Goal: Information Seeking & Learning: Find specific fact

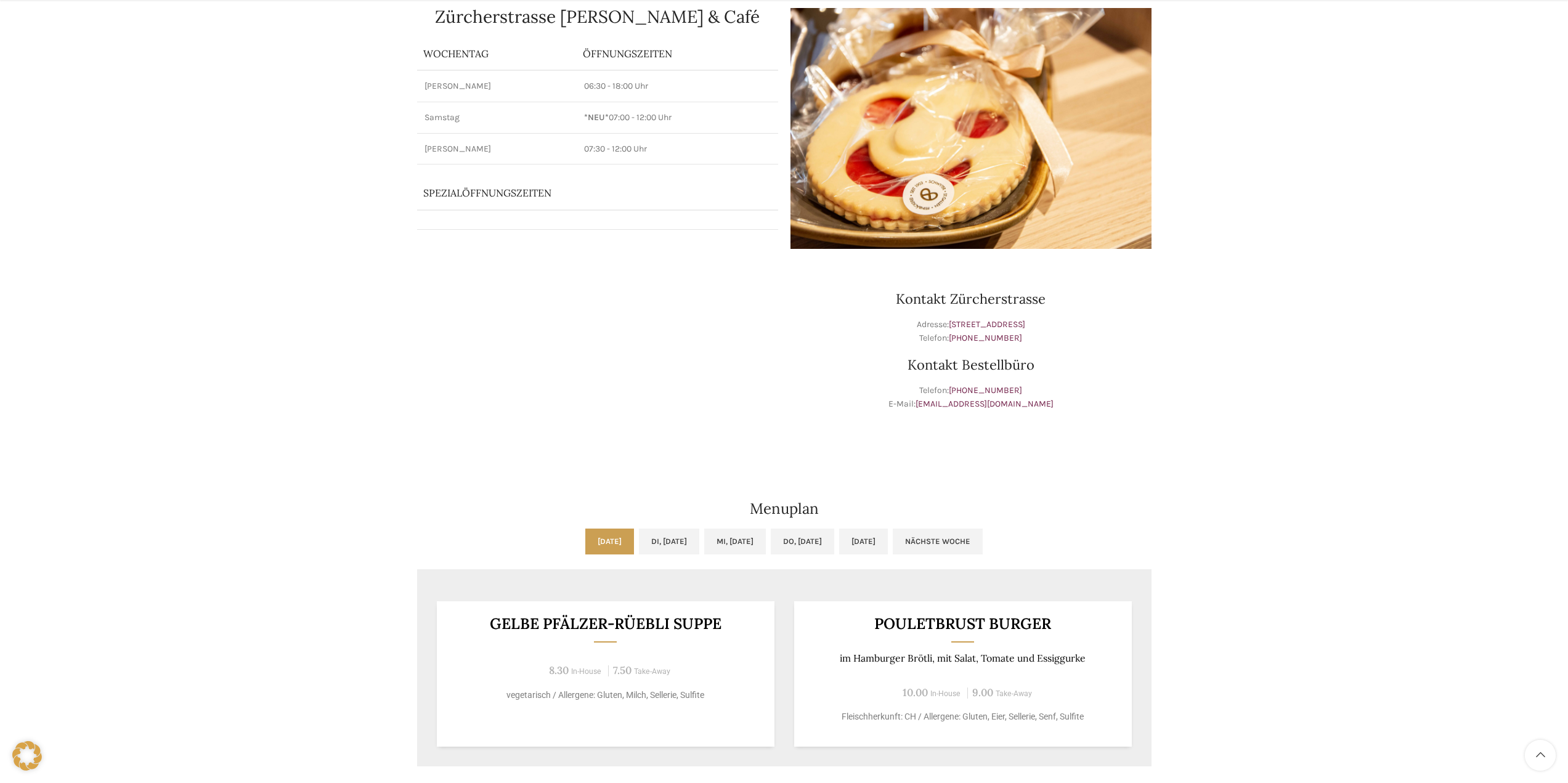
scroll to position [185, 0]
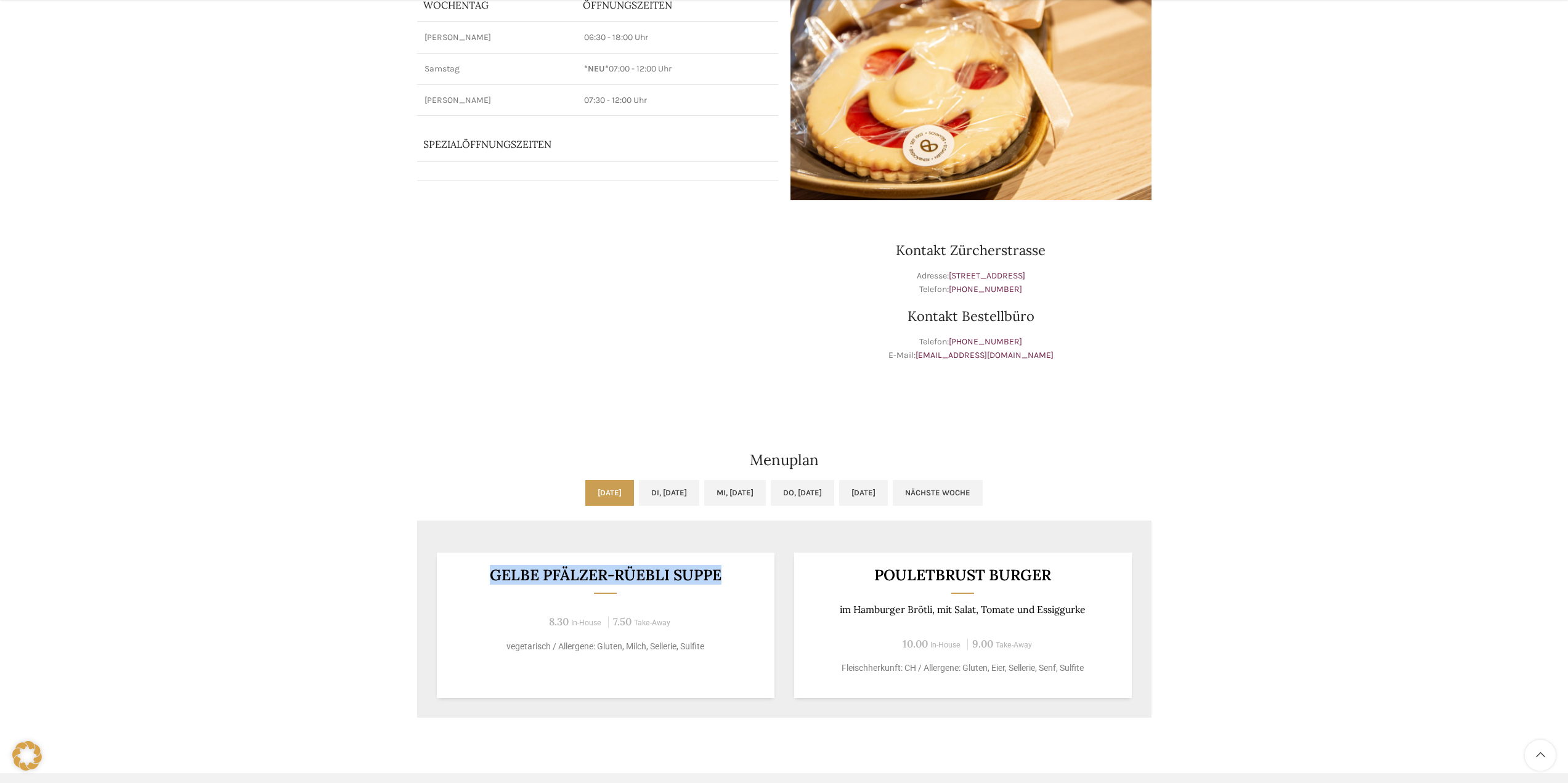
drag, startPoint x: 720, startPoint y: 577, endPoint x: 487, endPoint y: 573, distance: 233.0
click at [487, 573] on h3 "Gelbe Pfälzer-Rüebli Suppe" at bounding box center [605, 575] width 307 height 16
copy h3 "Gelbe Pfälzer-Rüebli Suppe"
click at [639, 491] on link "Di, [DATE]" at bounding box center [669, 493] width 61 height 26
click at [745, 492] on link "Mi, [DATE]" at bounding box center [735, 493] width 61 height 26
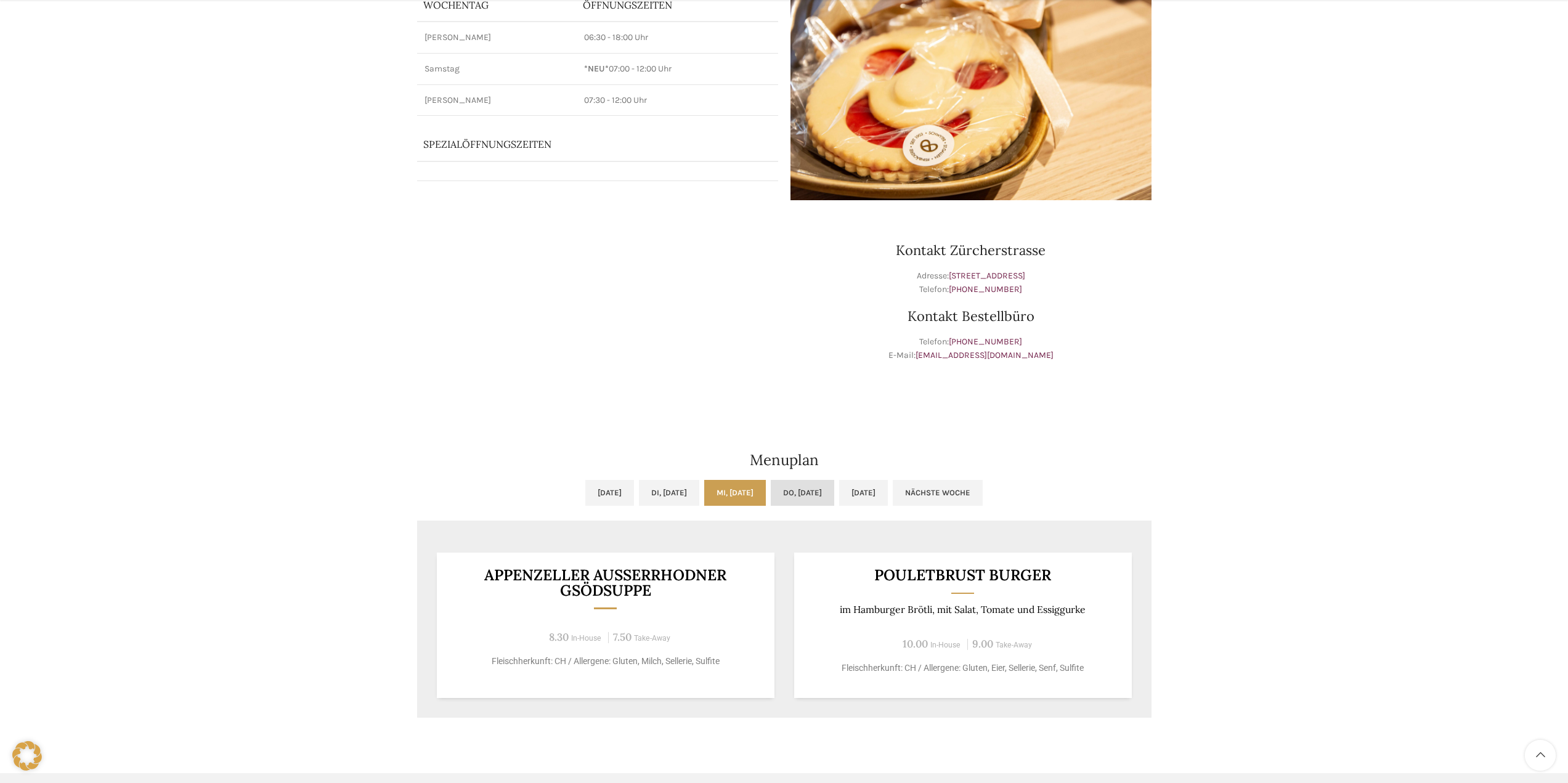
click at [830, 490] on link "Do, [DATE]" at bounding box center [803, 493] width 63 height 26
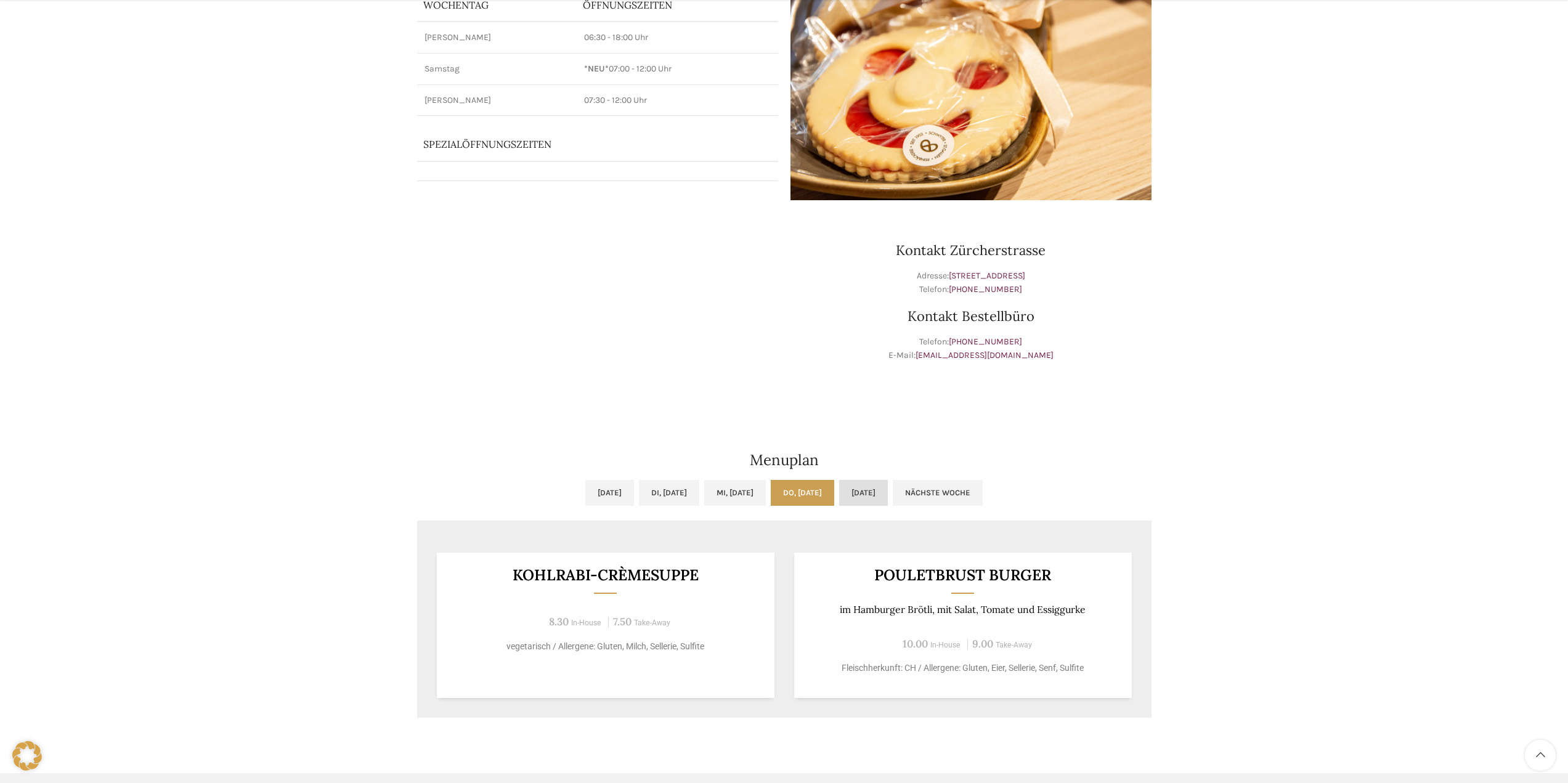
click at [881, 490] on link "[DATE]" at bounding box center [864, 493] width 49 height 26
click at [962, 488] on link "Nächste Woche" at bounding box center [938, 493] width 90 height 26
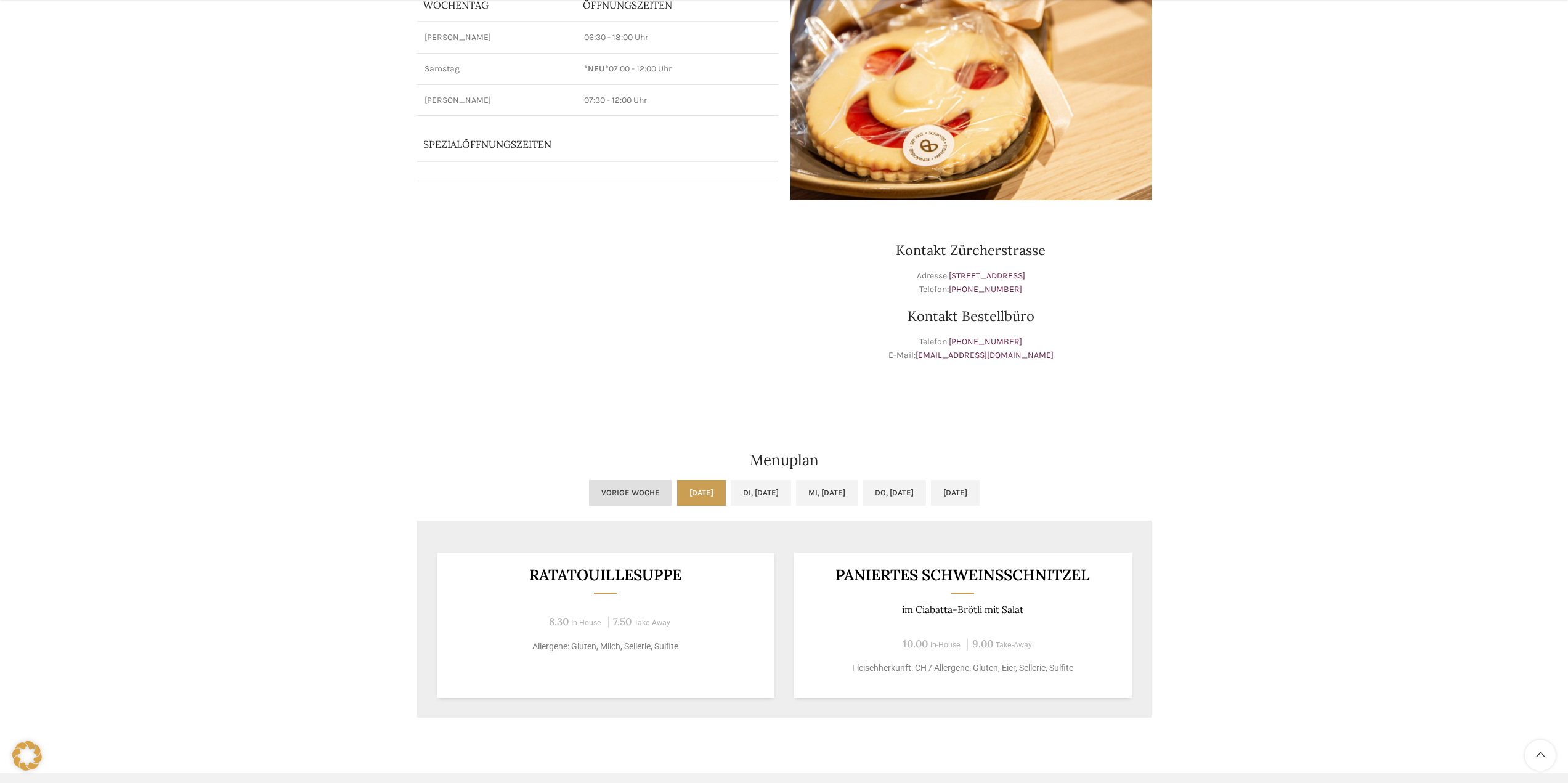
click at [589, 488] on link "Vorige Woche" at bounding box center [631, 493] width 83 height 26
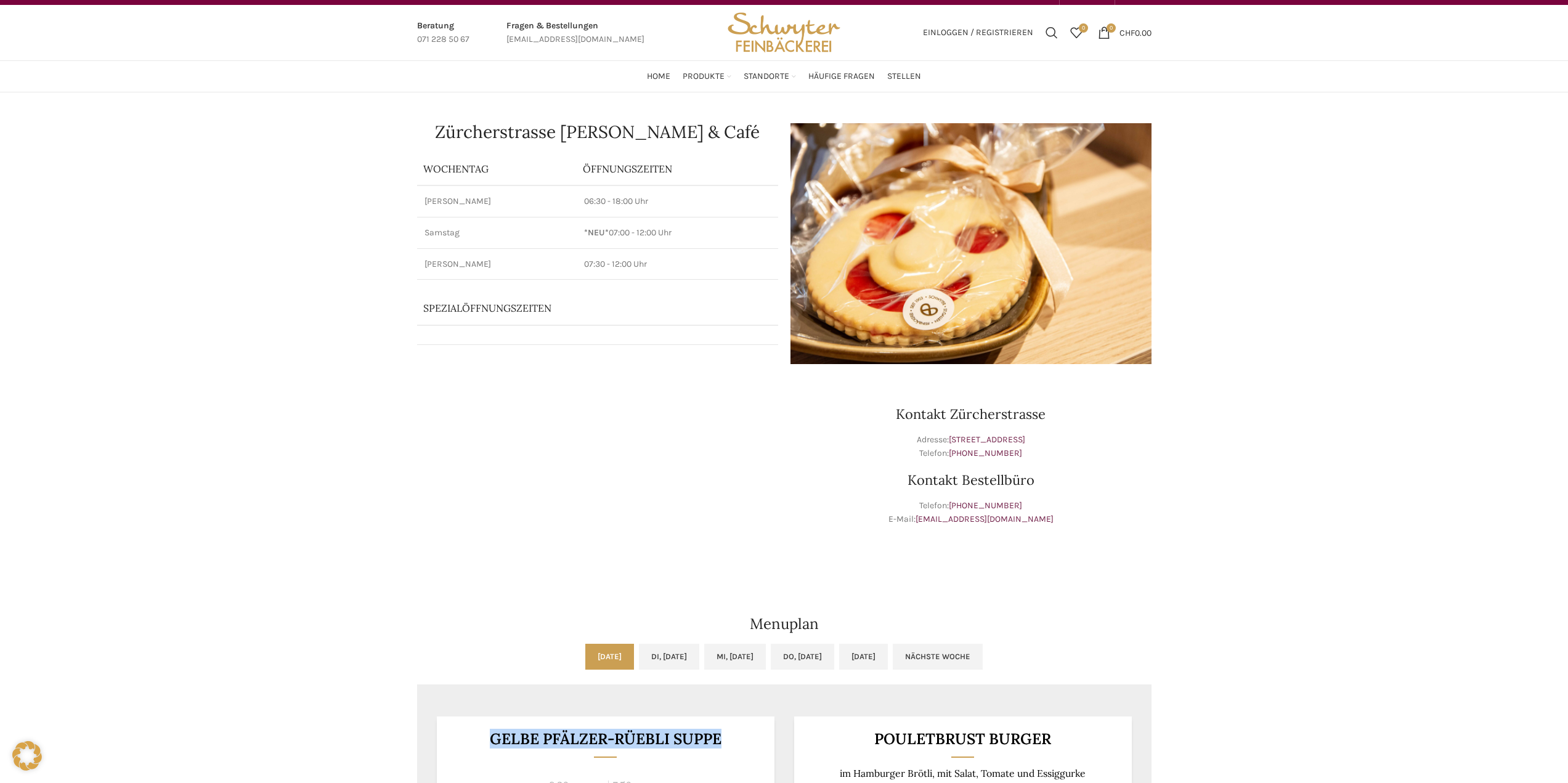
scroll to position [0, 0]
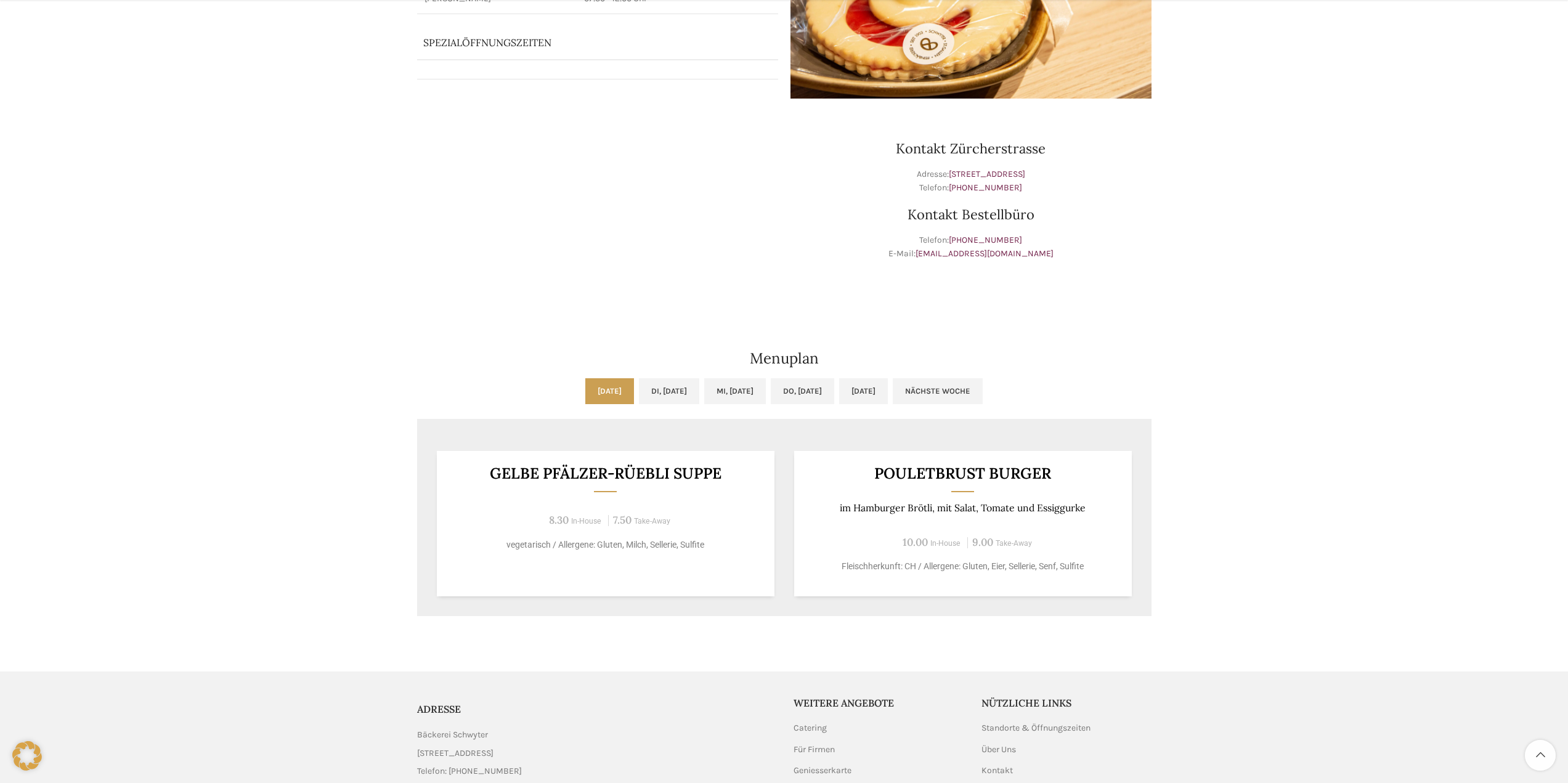
scroll to position [308, 0]
